Goal: Transaction & Acquisition: Purchase product/service

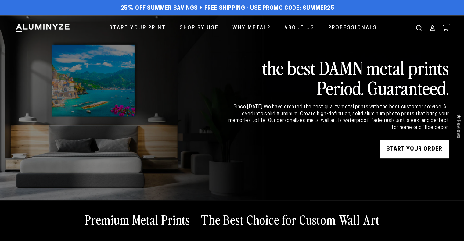
click at [444, 29] on use at bounding box center [445, 28] width 5 height 5
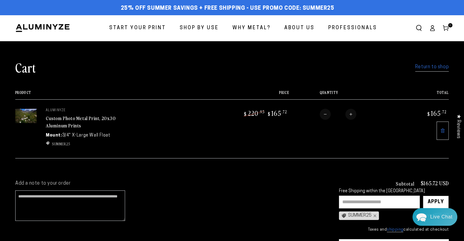
click at [442, 130] on icon at bounding box center [442, 130] width 5 height 5
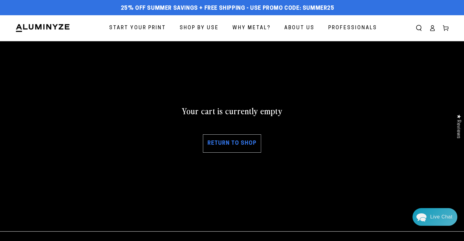
click at [434, 27] on icon at bounding box center [432, 28] width 6 height 6
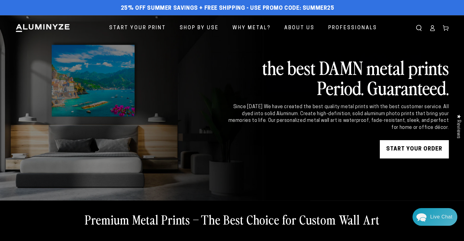
click at [417, 149] on link "START YOUR Order" at bounding box center [414, 149] width 69 height 18
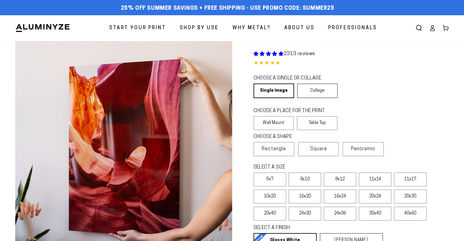
select select "**********"
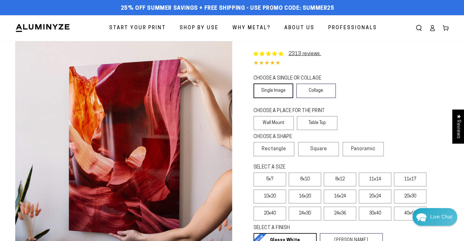
click at [271, 91] on link "Single Image" at bounding box center [273, 91] width 40 height 15
click at [274, 121] on label "Wall Mount" at bounding box center [273, 123] width 41 height 14
click at [413, 196] on label "20x30" at bounding box center [410, 197] width 33 height 14
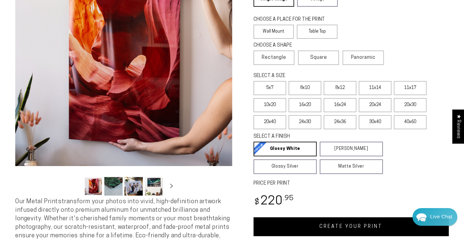
click at [361, 224] on link "CREATE YOUR PRINT" at bounding box center [350, 226] width 195 height 19
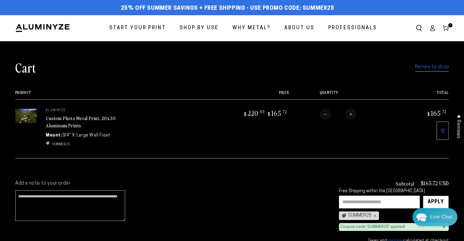
click at [433, 30] on icon at bounding box center [432, 28] width 6 height 6
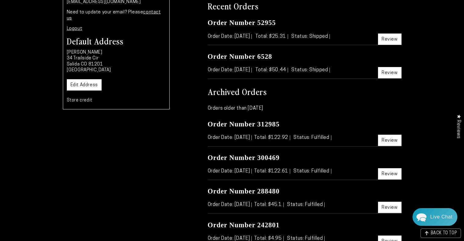
click at [388, 39] on link "Review" at bounding box center [389, 39] width 23 height 11
click at [392, 72] on link "Review" at bounding box center [389, 72] width 23 height 11
click at [390, 138] on link "Review" at bounding box center [389, 139] width 23 height 11
